Goal: Information Seeking & Learning: Learn about a topic

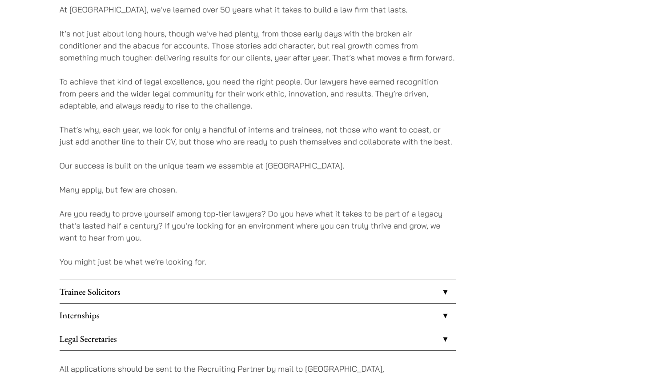
scroll to position [631, 0]
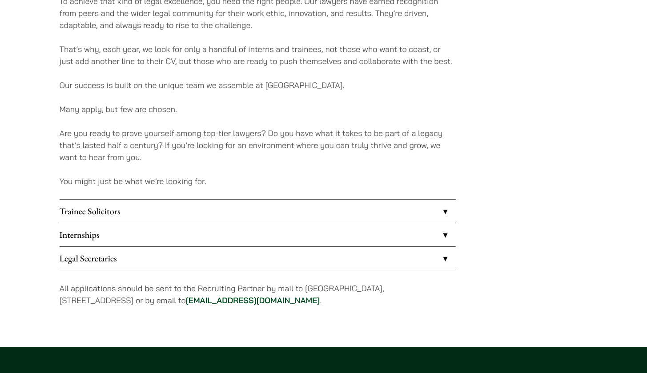
click at [225, 214] on link "Trainee Solicitors" at bounding box center [258, 211] width 396 height 23
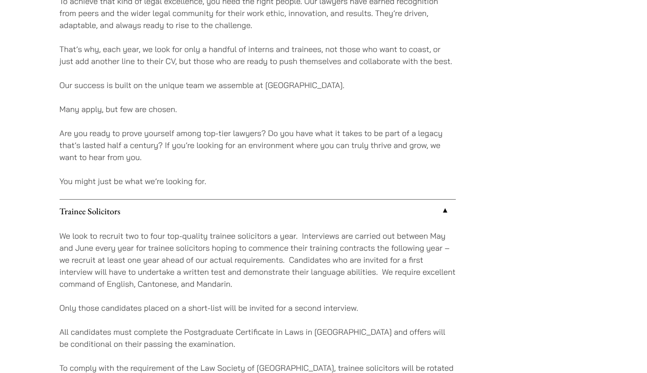
click at [225, 214] on link "Trainee Solicitors" at bounding box center [258, 211] width 396 height 23
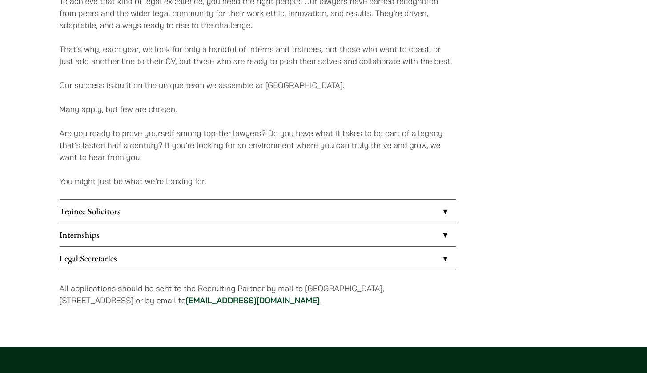
click at [234, 240] on link "Internships" at bounding box center [258, 234] width 396 height 23
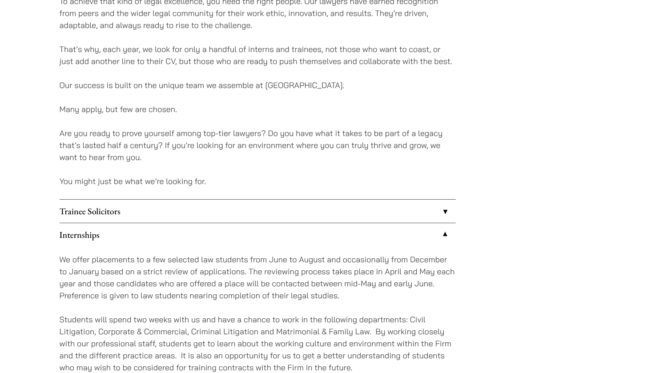
click at [232, 212] on link "Trainee Solicitors" at bounding box center [258, 211] width 396 height 23
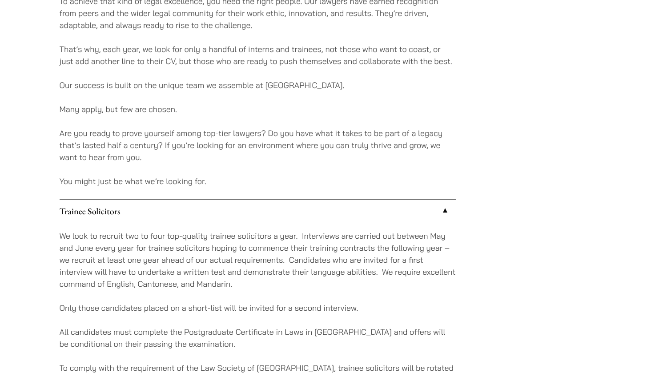
click at [232, 212] on link "Trainee Solicitors" at bounding box center [258, 211] width 396 height 23
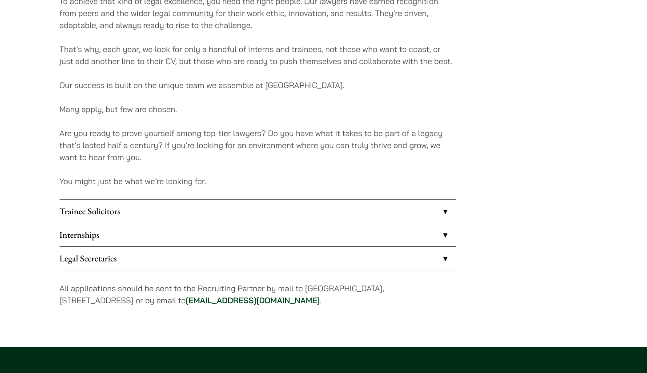
click at [232, 233] on link "Internships" at bounding box center [258, 234] width 396 height 23
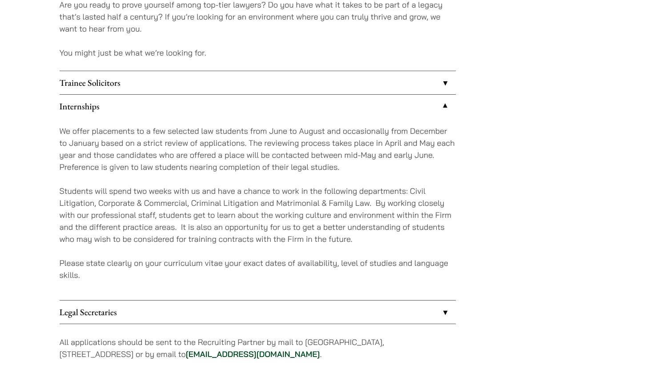
scroll to position [770, 0]
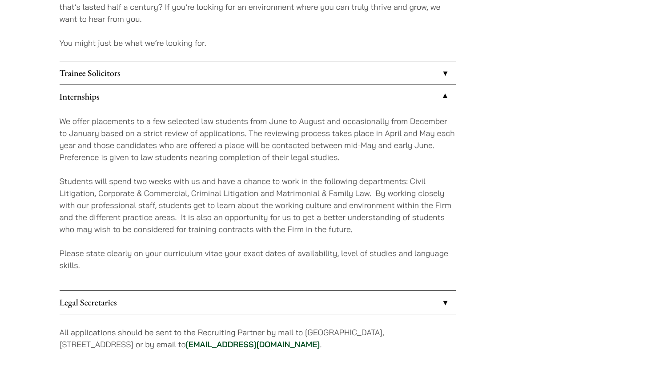
click at [291, 303] on link "Legal Secretaries" at bounding box center [258, 302] width 396 height 23
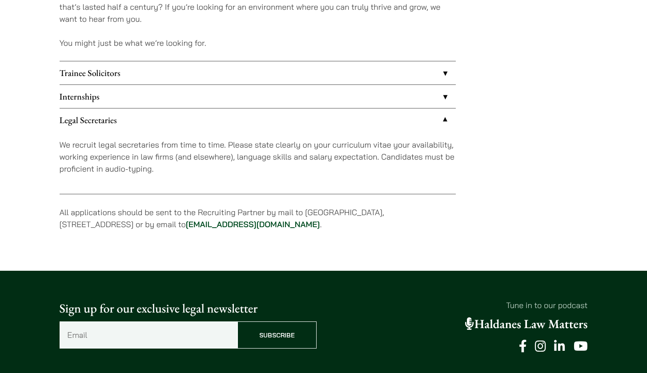
click at [230, 96] on link "Internships" at bounding box center [258, 96] width 396 height 23
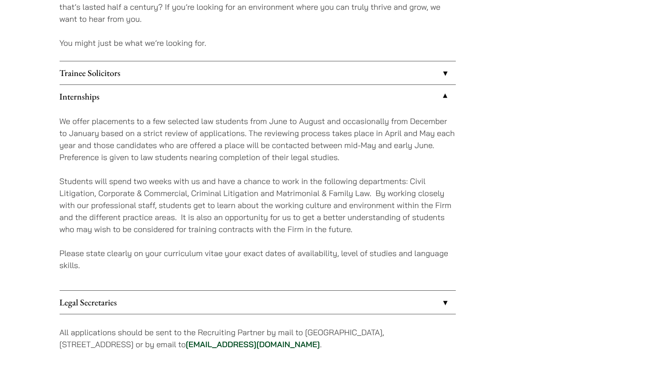
click at [264, 80] on link "Trainee Solicitors" at bounding box center [258, 72] width 396 height 23
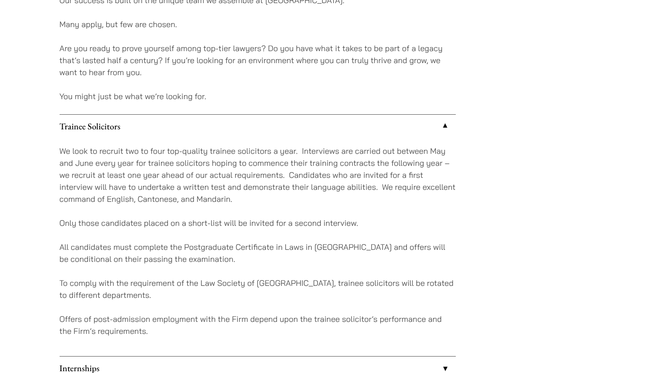
scroll to position [714, 0]
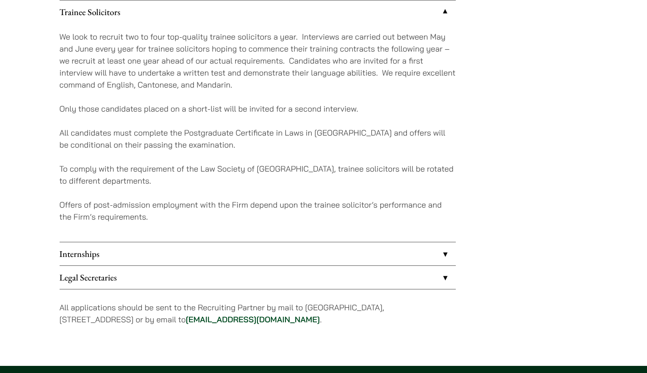
scroll to position [631, 0]
